Goal: Book appointment/travel/reservation

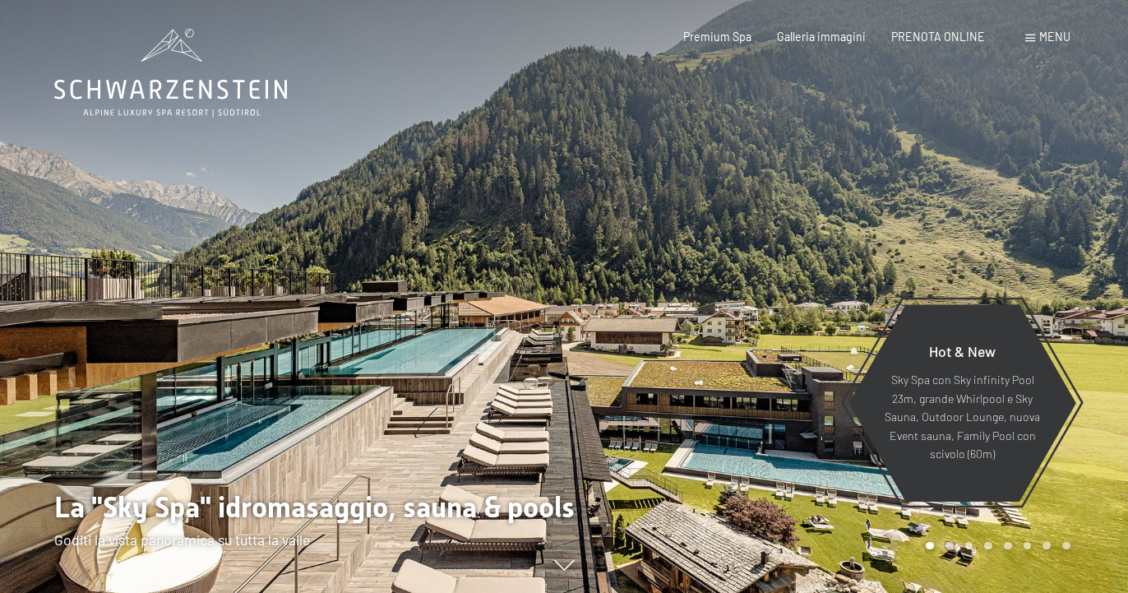
click at [1031, 37] on span at bounding box center [1031, 38] width 10 height 7
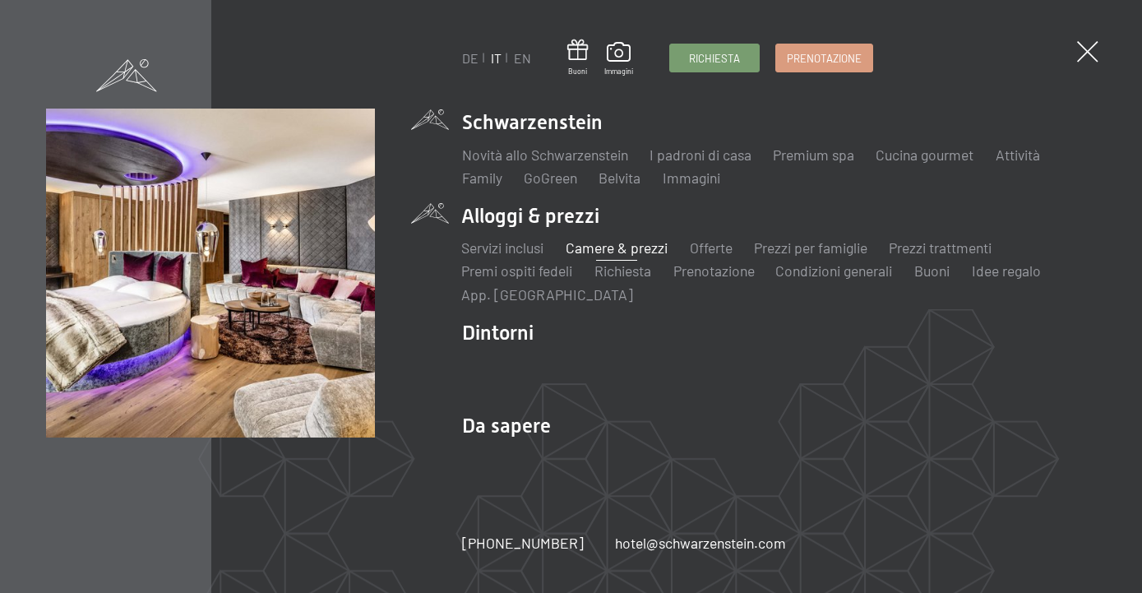
click at [615, 248] on link "Camere & prezzi" at bounding box center [617, 248] width 102 height 18
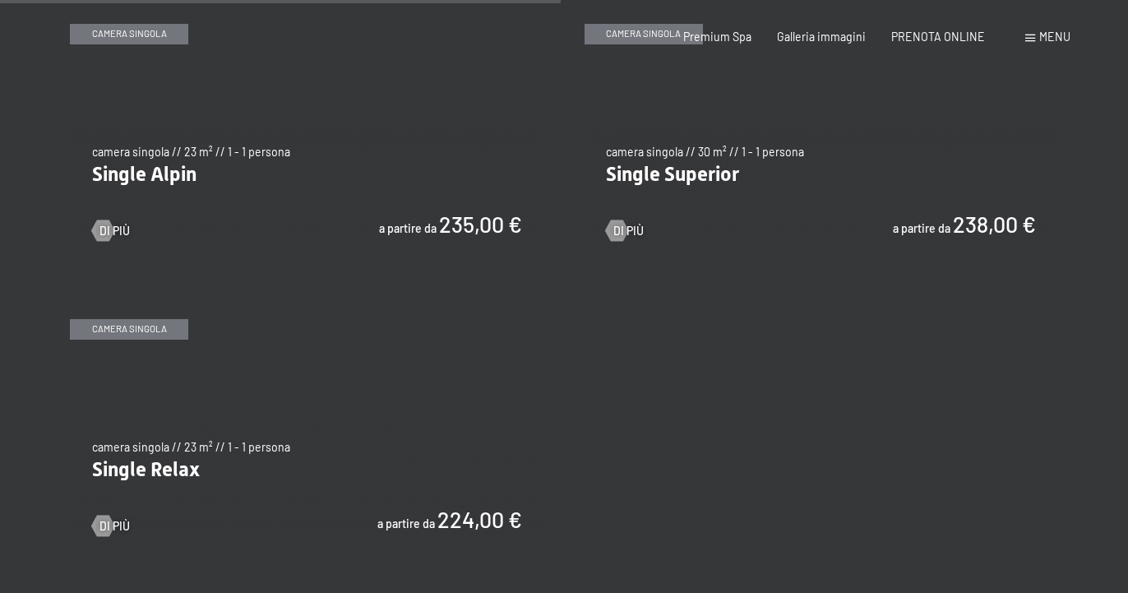
scroll to position [2013, 0]
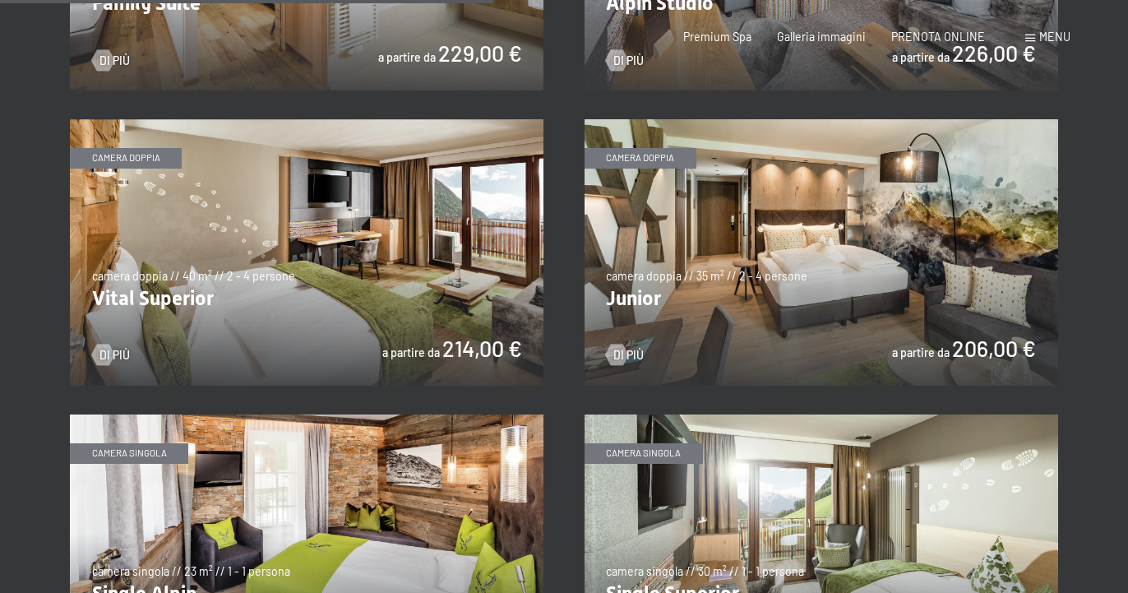
click at [719, 285] on img at bounding box center [822, 252] width 474 height 266
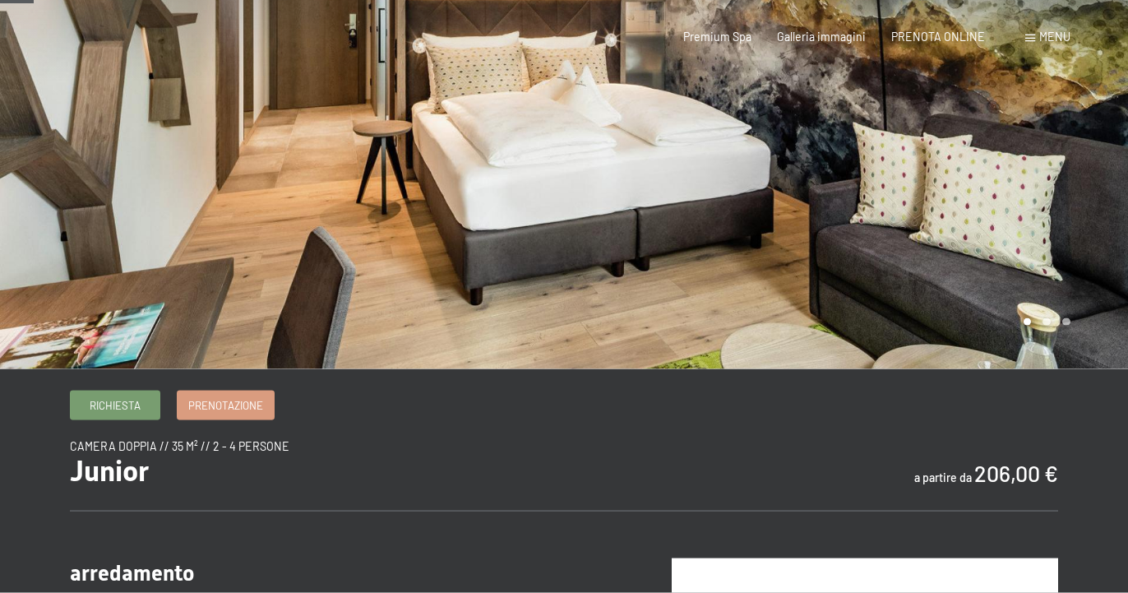
scroll to position [168, 0]
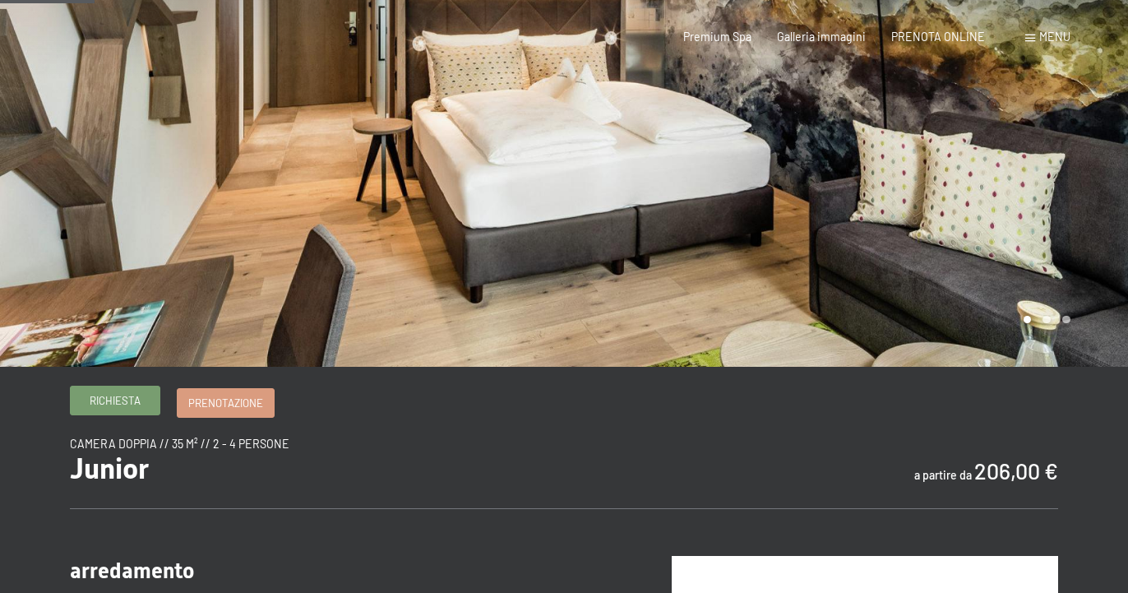
click at [122, 400] on span "Richiesta" at bounding box center [115, 400] width 51 height 15
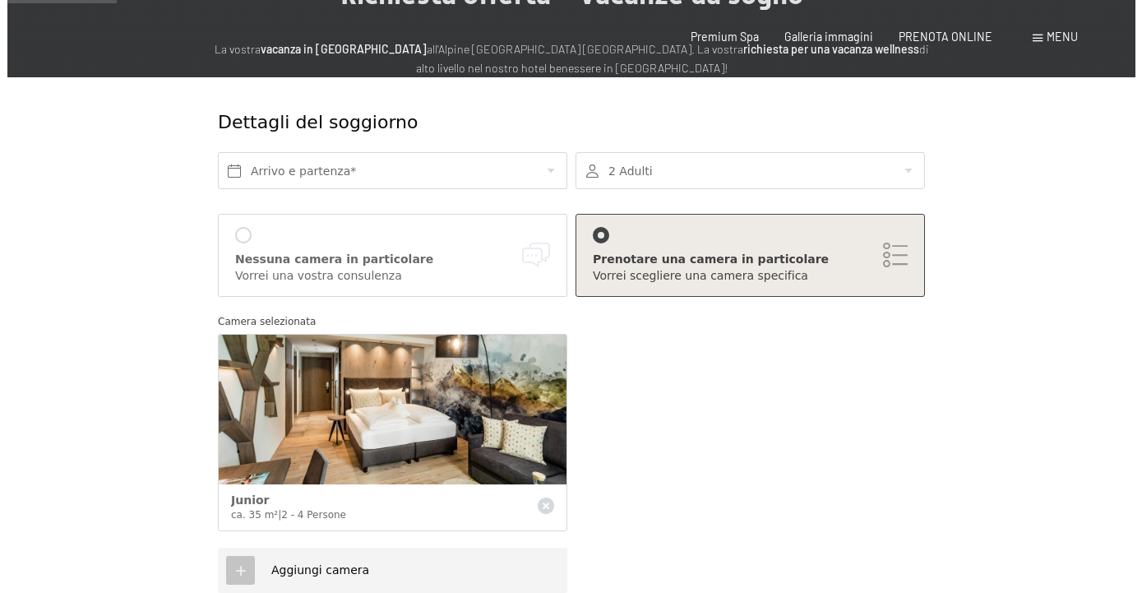
scroll to position [168, 0]
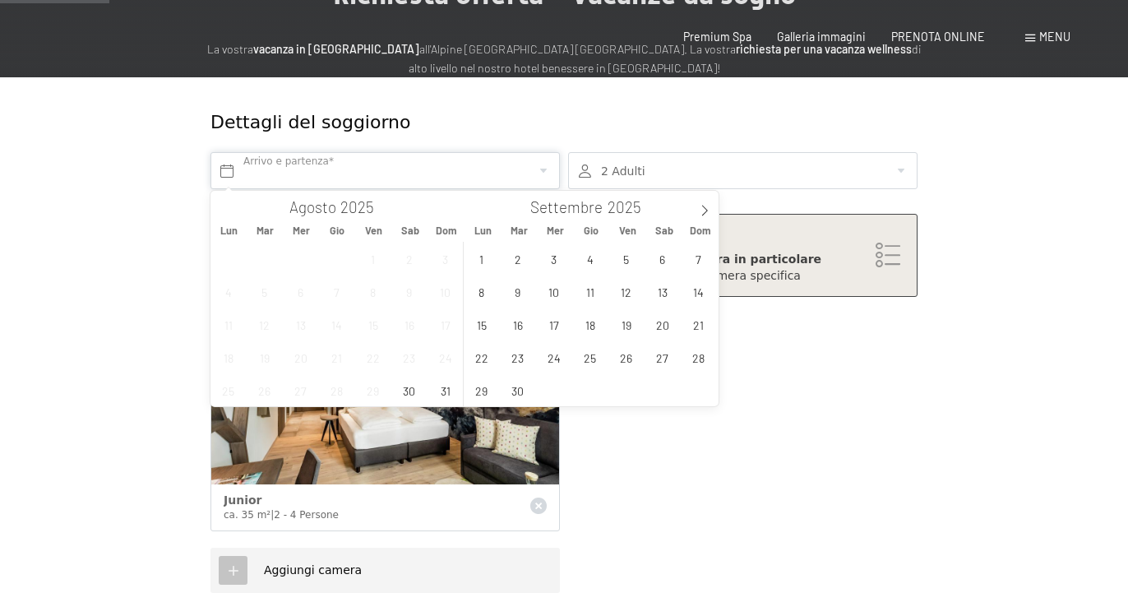
drag, startPoint x: 234, startPoint y: 167, endPoint x: 241, endPoint y: 173, distance: 9.4
click at [234, 168] on input "text" at bounding box center [386, 170] width 350 height 37
click at [706, 209] on icon at bounding box center [705, 210] width 6 height 11
click at [706, 209] on icon at bounding box center [705, 211] width 12 height 12
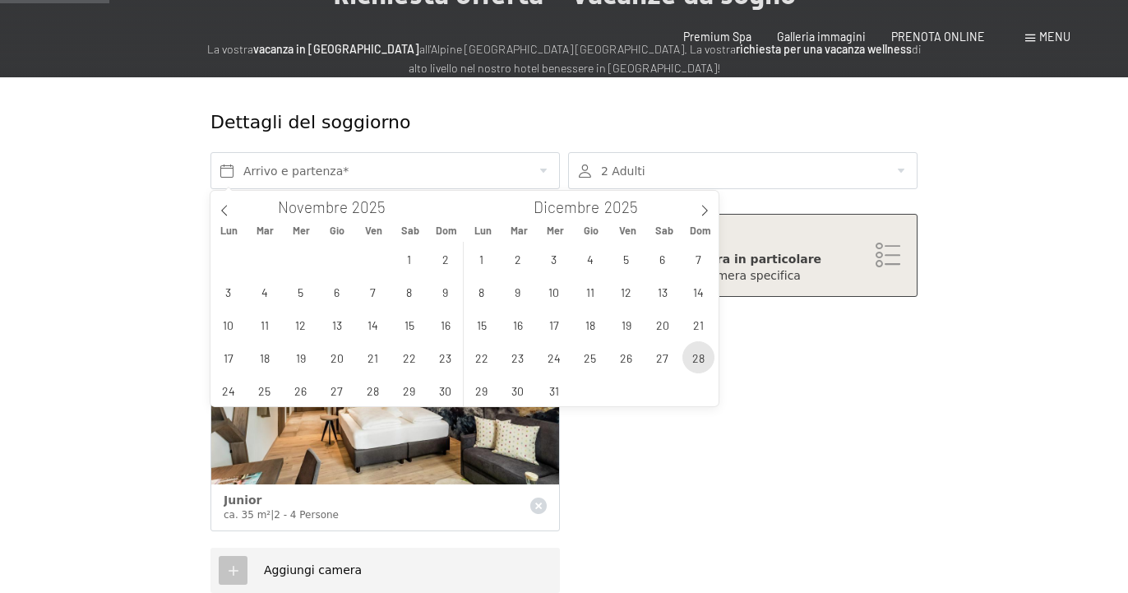
click at [702, 358] on span "28" at bounding box center [699, 357] width 32 height 32
type input "Dom. 28/12/2025"
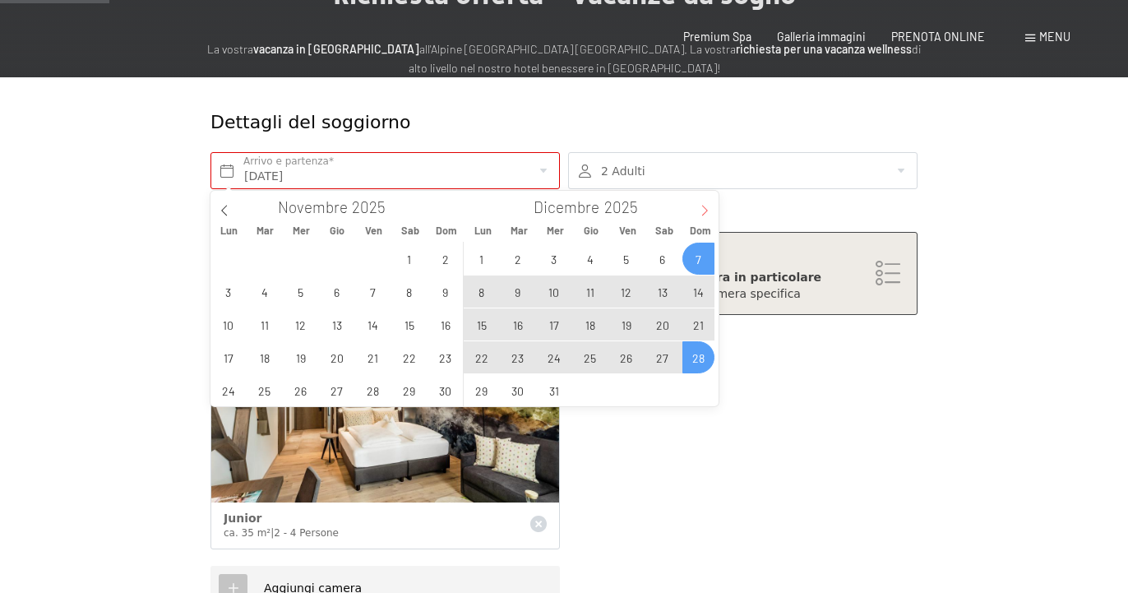
click at [702, 213] on icon at bounding box center [705, 211] width 12 height 12
type input "2026"
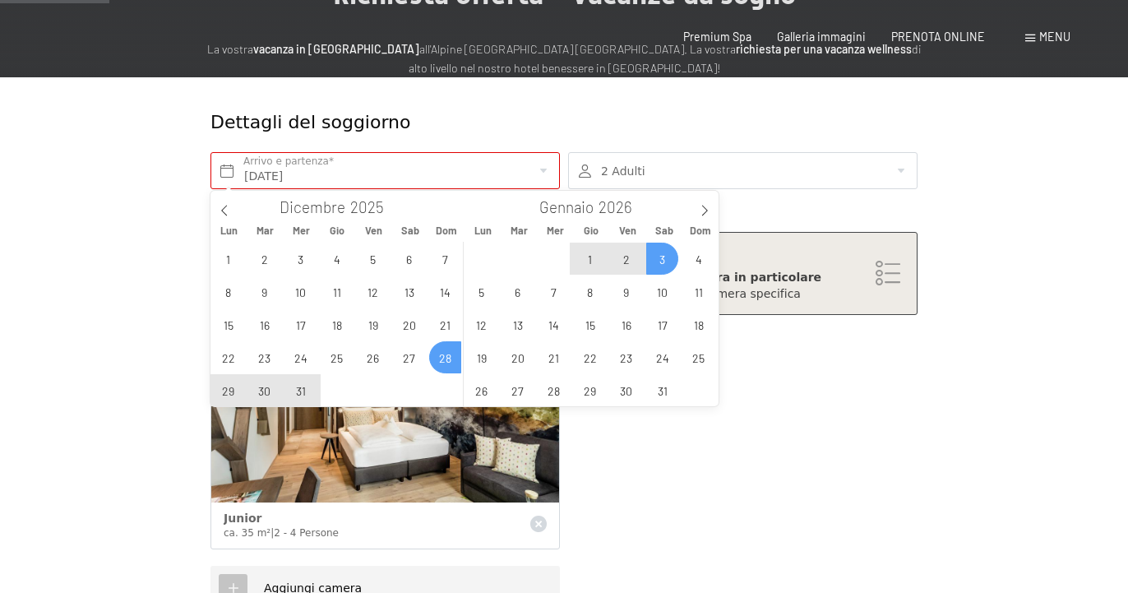
click at [665, 261] on span "3" at bounding box center [662, 259] width 32 height 32
type input "Dom. 28/12/2025 - Sab. 03/01/2026"
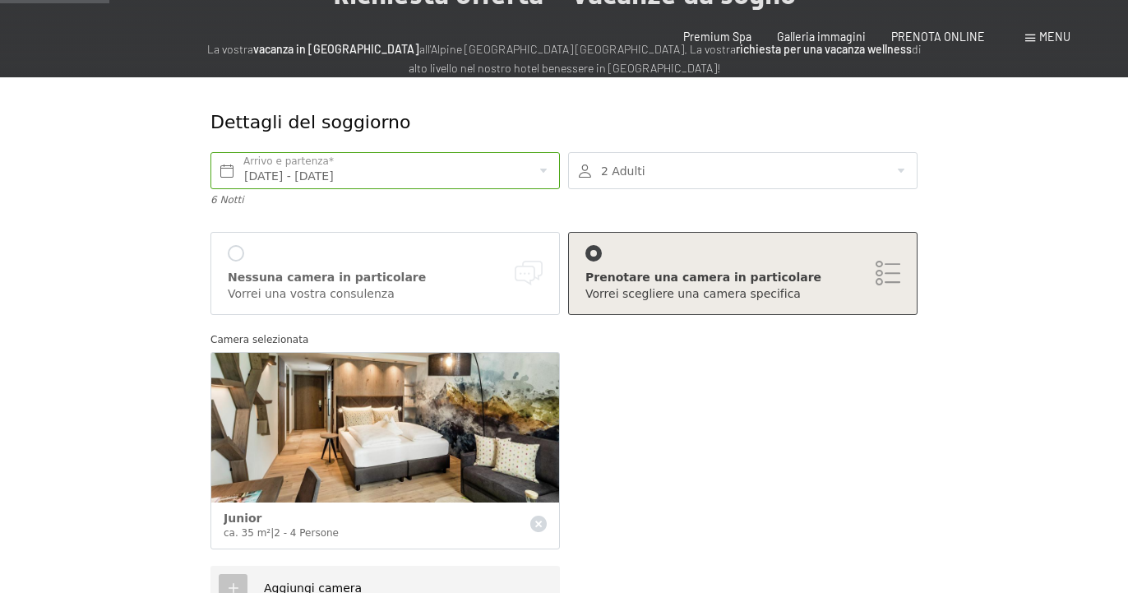
click at [596, 252] on div at bounding box center [594, 253] width 16 height 16
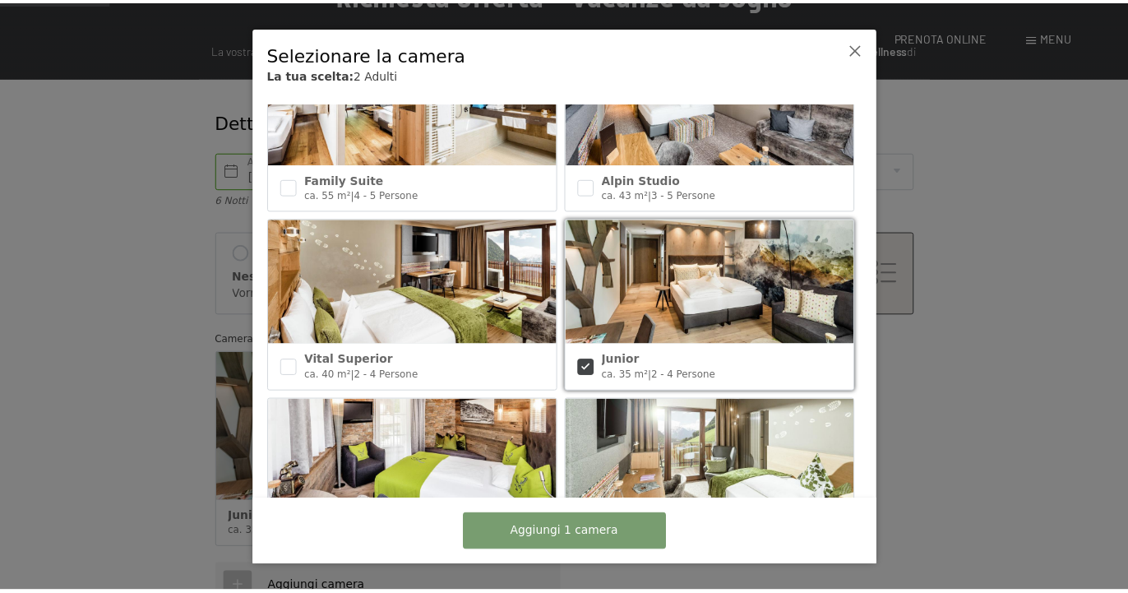
scroll to position [691, 0]
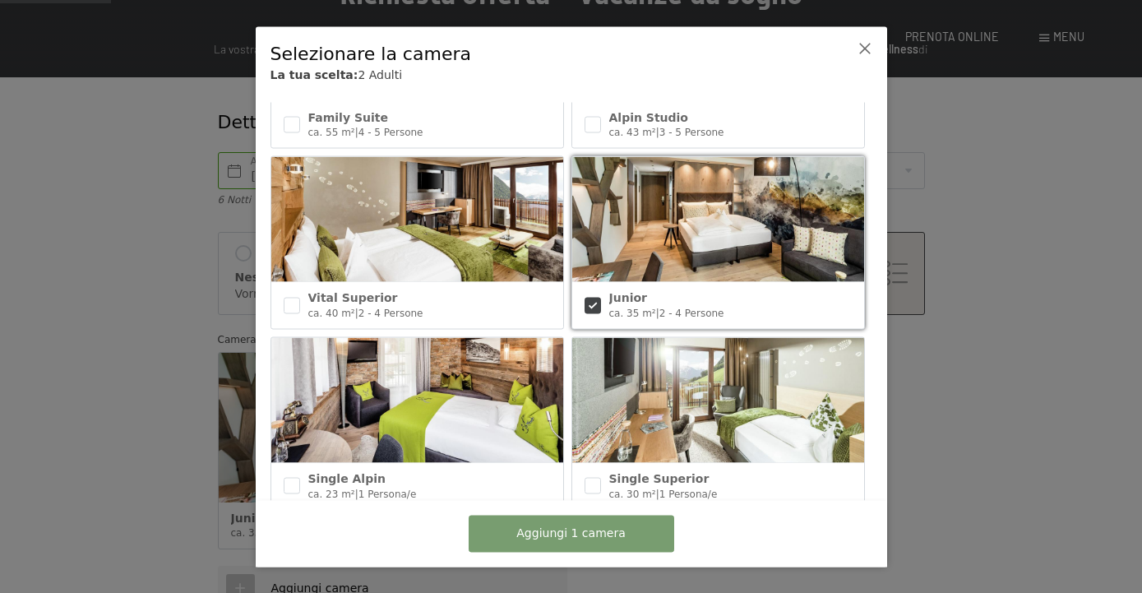
click at [698, 268] on img at bounding box center [718, 219] width 292 height 125
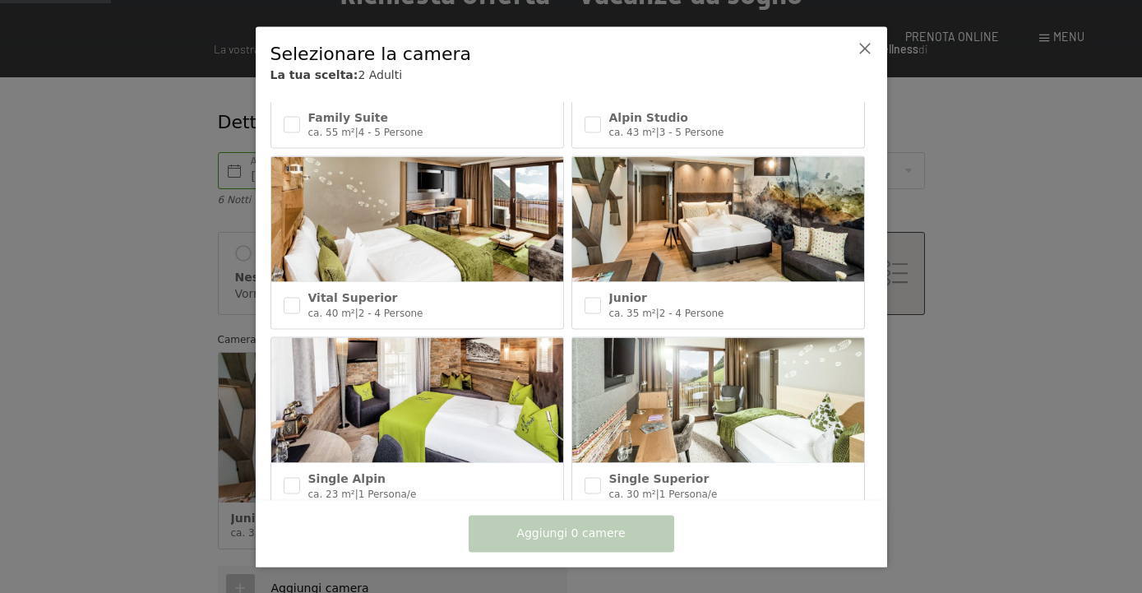
click at [581, 294] on div "Junior ca. 35 m² | 2 - 4 Persone" at bounding box center [718, 305] width 292 height 46
checkbox input "true"
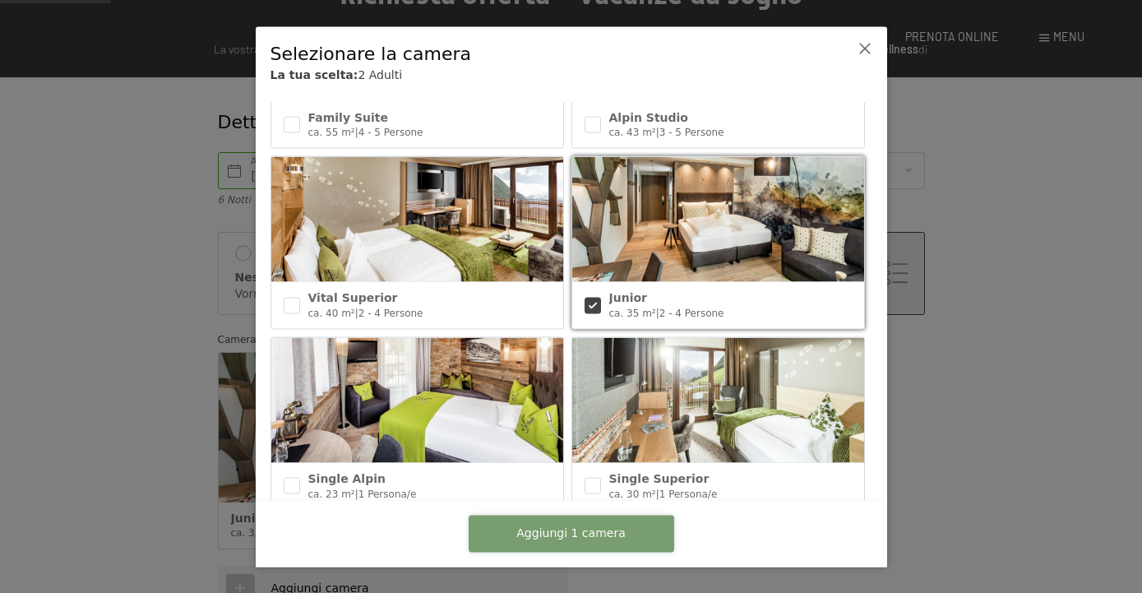
click at [568, 540] on span "Aggiungi 1 camera" at bounding box center [570, 534] width 109 height 16
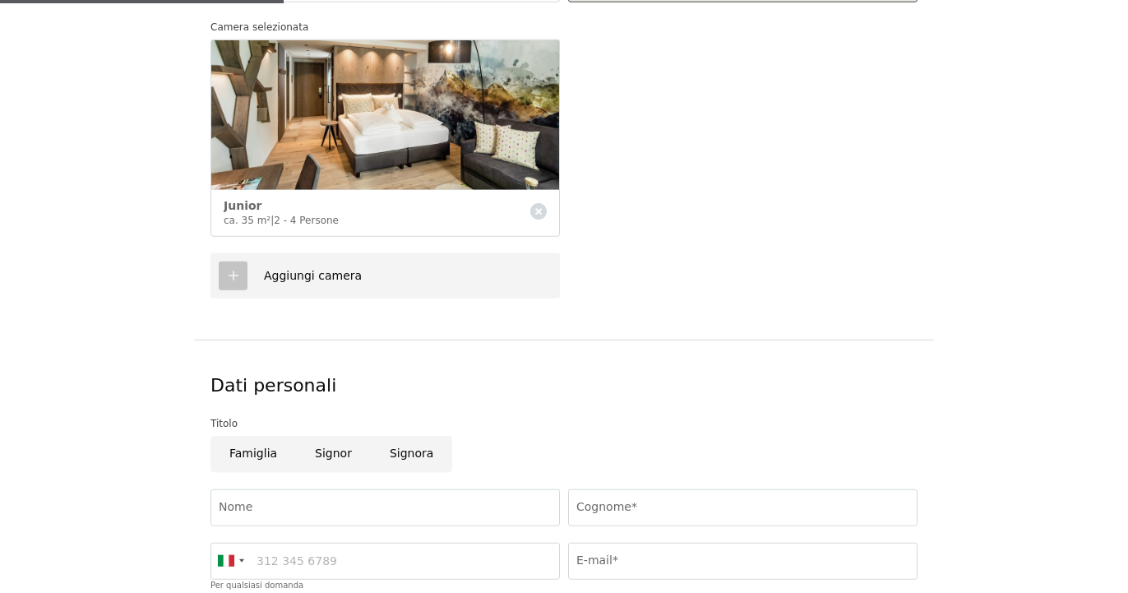
scroll to position [587, 0]
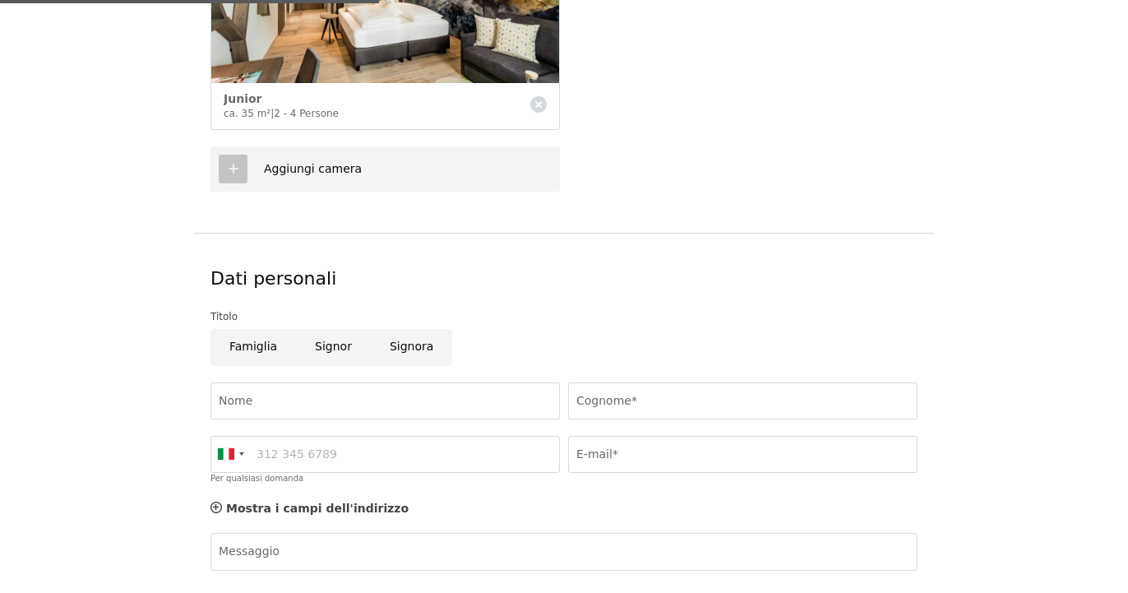
click at [419, 348] on span "Consenso marketing*" at bounding box center [467, 344] width 124 height 16
click at [396, 348] on input "Consenso marketing*" at bounding box center [388, 344] width 16 height 16
click at [410, 350] on span "Consenso marketing*" at bounding box center [467, 344] width 124 height 16
click at [396, 350] on input "Consenso marketing*" at bounding box center [388, 344] width 16 height 16
checkbox input "false"
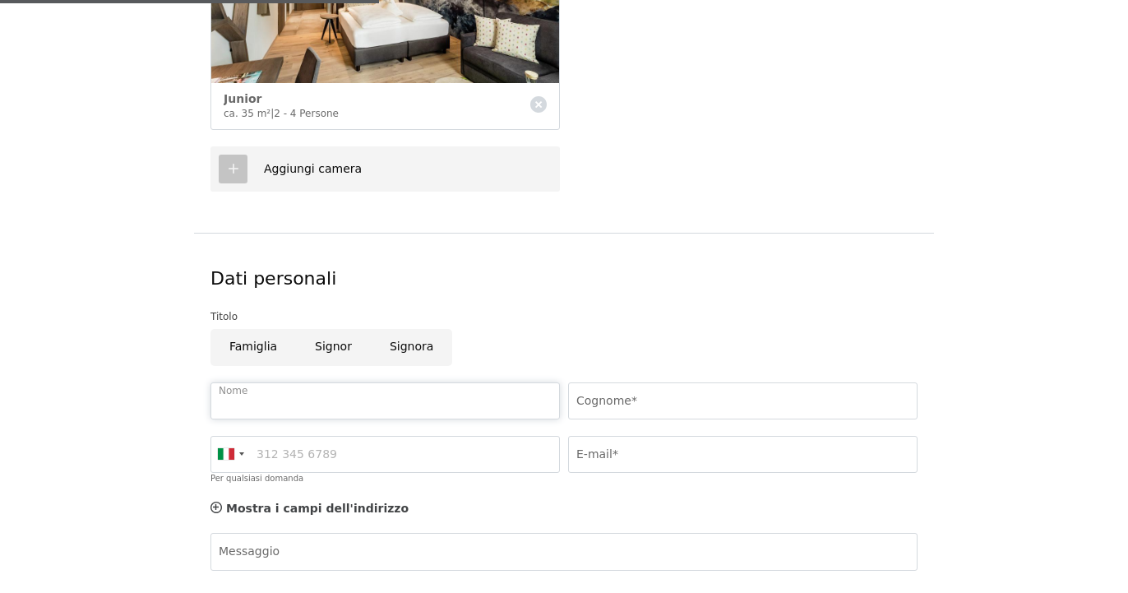
drag, startPoint x: 246, startPoint y: 402, endPoint x: 260, endPoint y: 397, distance: 14.8
click at [248, 402] on input "Nome" at bounding box center [386, 400] width 350 height 37
type input "alessandra"
click at [609, 401] on input "Cognome*" at bounding box center [743, 400] width 350 height 37
type input "perasso"
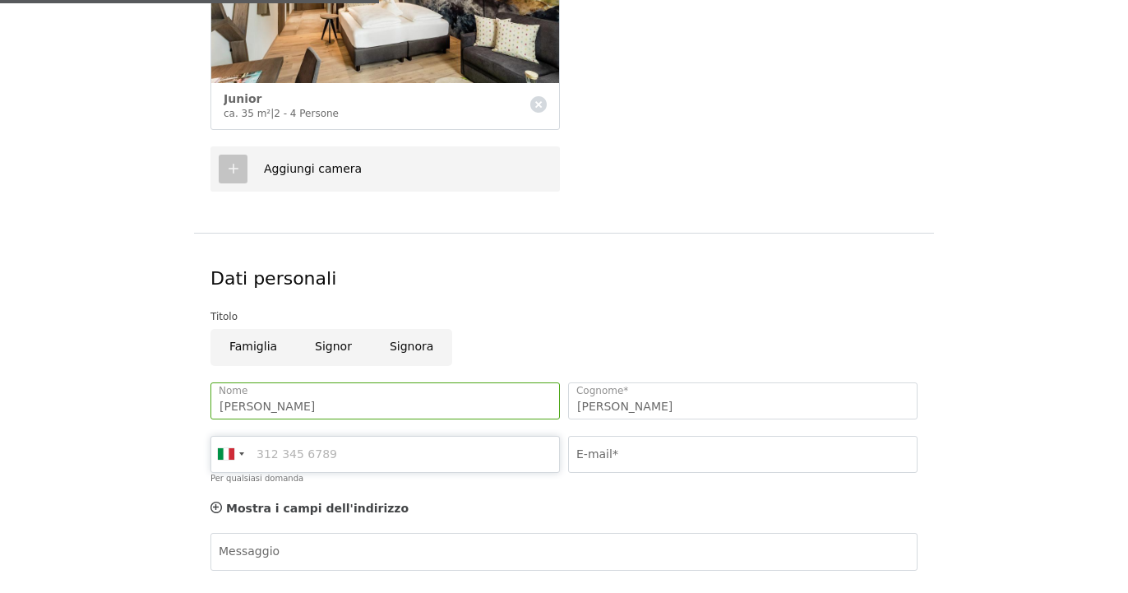
click at [330, 455] on input "Per qualsiasi domanda" at bounding box center [386, 454] width 350 height 37
type input "3480435294"
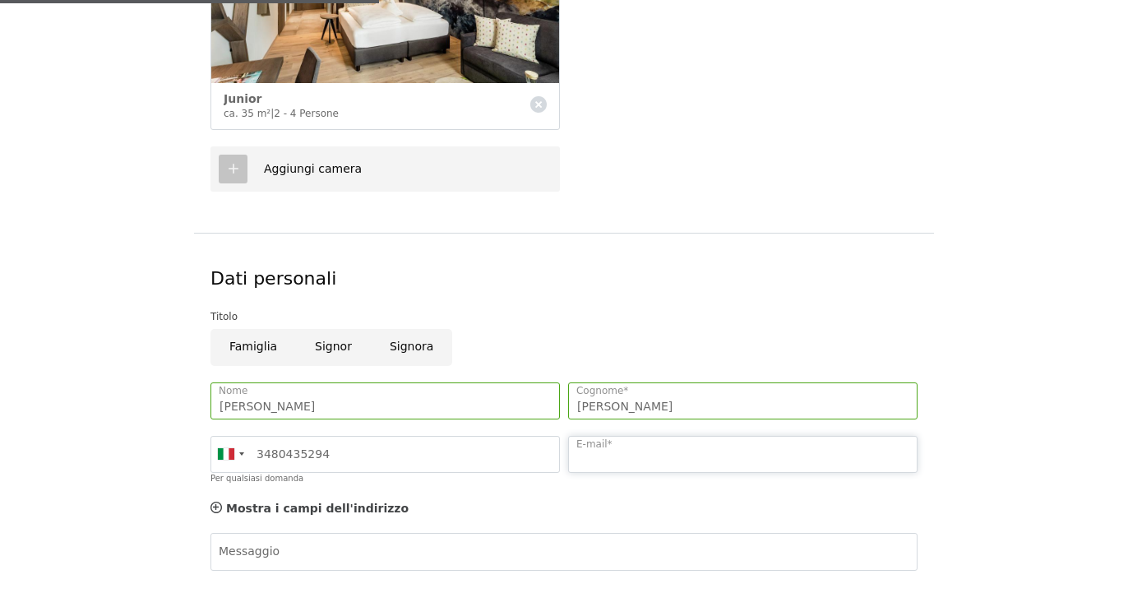
click at [606, 446] on input "E-mail*" at bounding box center [743, 454] width 350 height 37
type input "info@hotelgiardinolidodicamaiore.com"
click at [262, 553] on textarea "Messaggio" at bounding box center [564, 590] width 707 height 74
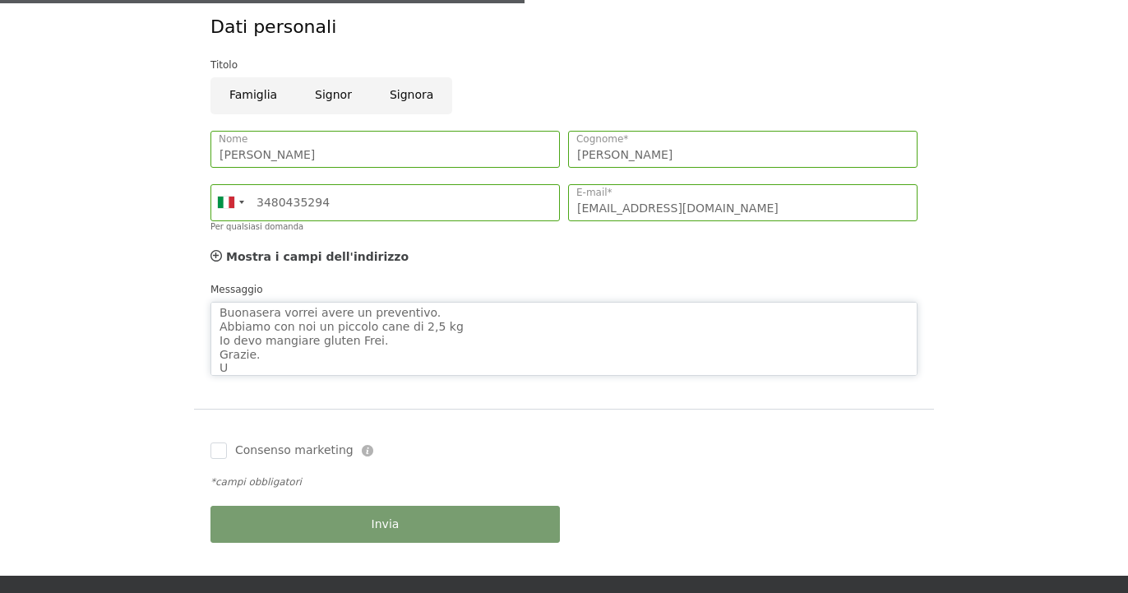
scroll to position [2, 0]
type textarea "Buonasera vorrei avere un preventivo. Abbiamo con noi un piccolo cane di 2,5 kg…"
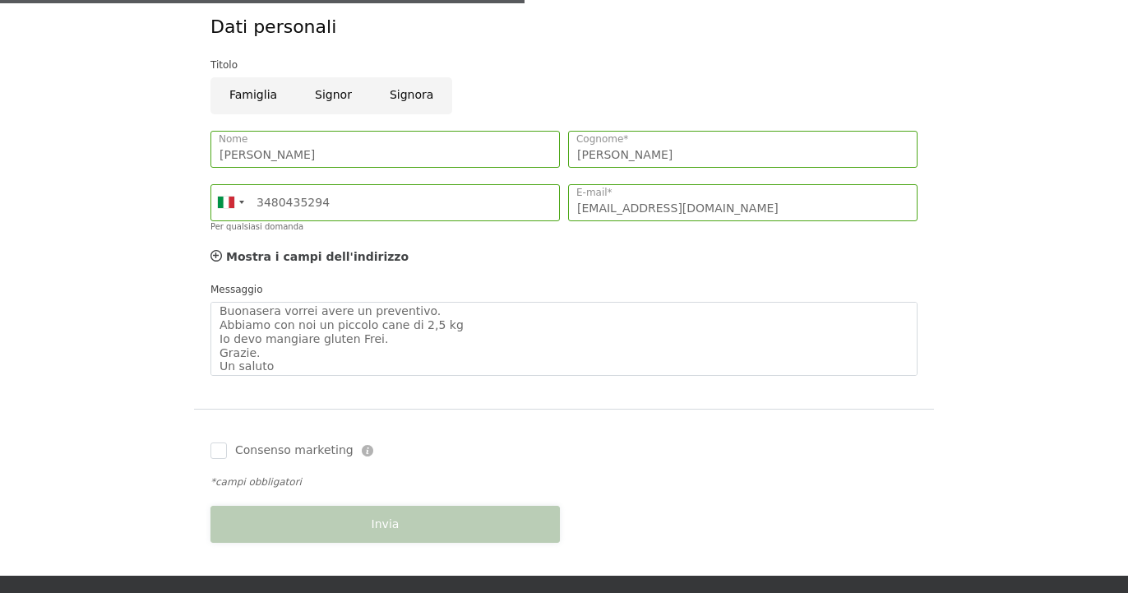
click at [373, 530] on button "Invia" at bounding box center [386, 524] width 350 height 37
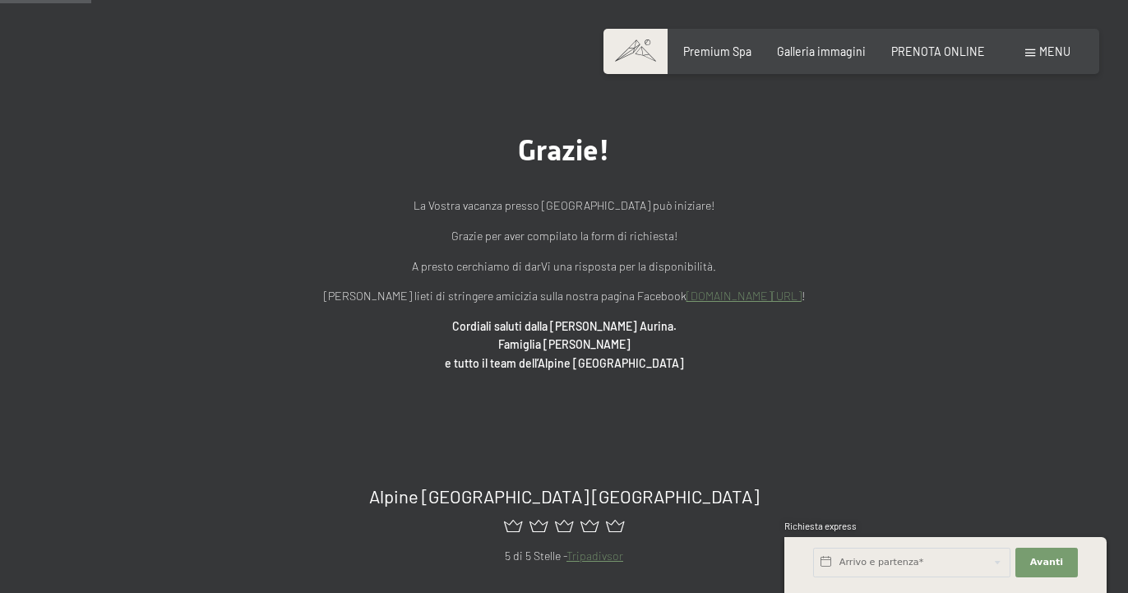
scroll to position [84, 0]
